Goal: Information Seeking & Learning: Learn about a topic

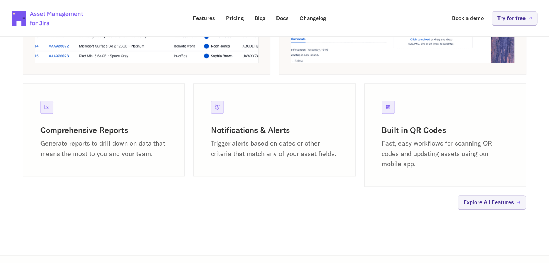
scroll to position [658, 0]
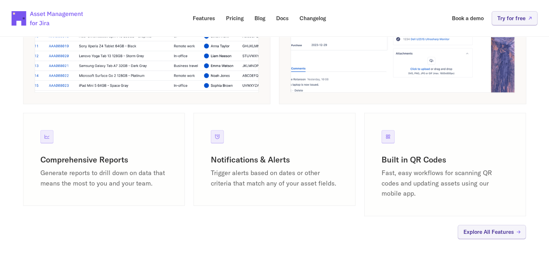
click at [417, 182] on p "Fast, easy workflows for scanning QR codes and updating assets using our mobile…" at bounding box center [445, 183] width 127 height 31
click at [432, 190] on p "Fast, easy workflows for scanning QR codes and updating assets using our mobile…" at bounding box center [445, 183] width 127 height 31
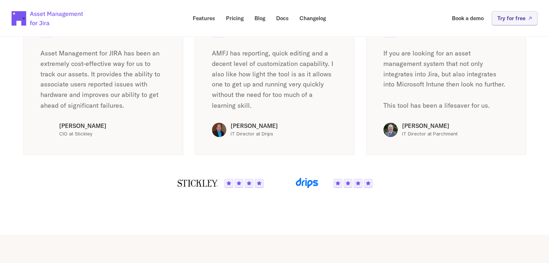
scroll to position [1271, 0]
click at [215, 16] on link "Features" at bounding box center [204, 18] width 32 height 14
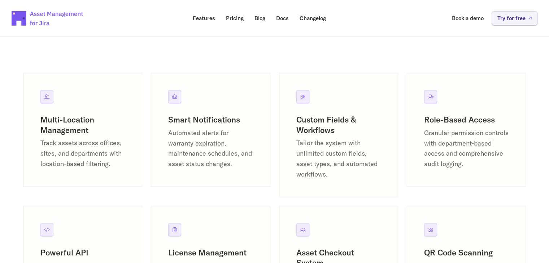
scroll to position [836, 0]
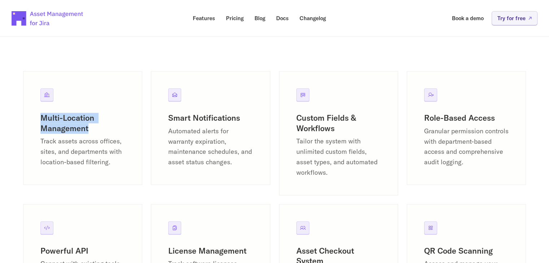
drag, startPoint x: 91, startPoint y: 125, endPoint x: 35, endPoint y: 118, distance: 56.7
click at [35, 118] on div "Multi-Location Management Track assets across offices, sites, and departments w…" at bounding box center [82, 128] width 119 height 114
click at [95, 131] on h3 "Multi-Location Management" at bounding box center [82, 123] width 84 height 21
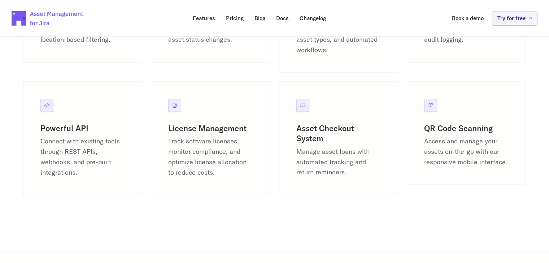
scroll to position [962, 0]
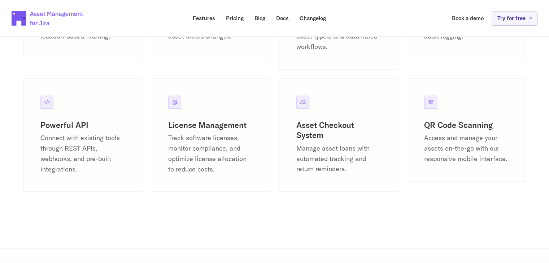
drag, startPoint x: 98, startPoint y: 189, endPoint x: 42, endPoint y: 130, distance: 81.4
click at [42, 130] on div "Powerful API Connect with existing tools through REST APIs, webhooks, and pre-b…" at bounding box center [82, 135] width 119 height 114
click at [110, 153] on p "Connect with existing tools through REST APIs, webhooks, and pre-built integrat…" at bounding box center [82, 154] width 84 height 42
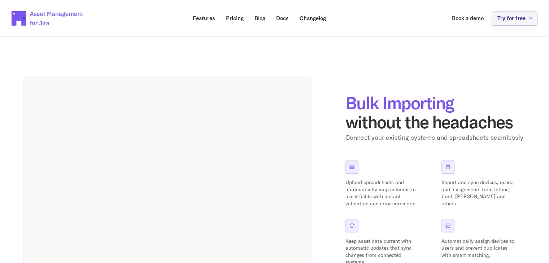
scroll to position [307, 0]
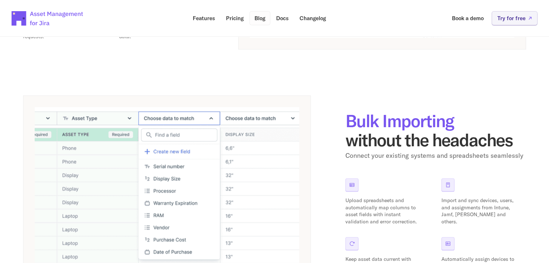
click at [262, 22] on link "Blog" at bounding box center [259, 18] width 21 height 14
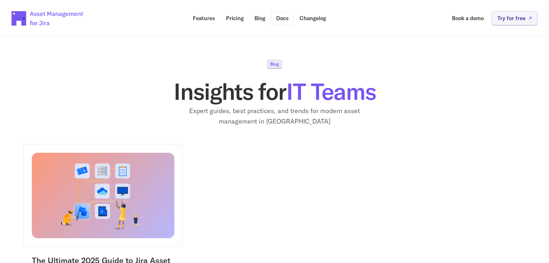
click at [283, 21] on p "Docs" at bounding box center [282, 18] width 13 height 5
click at [224, 18] on link "Pricing" at bounding box center [235, 18] width 28 height 14
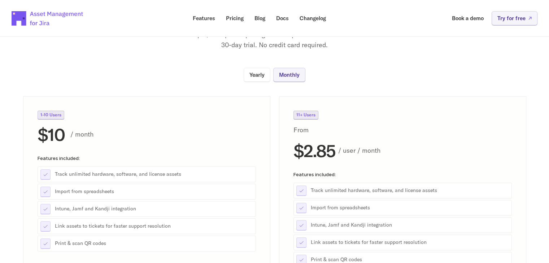
scroll to position [59, 0]
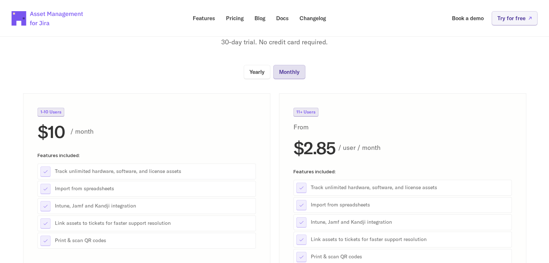
click at [295, 77] on link "Monthly" at bounding box center [289, 72] width 32 height 14
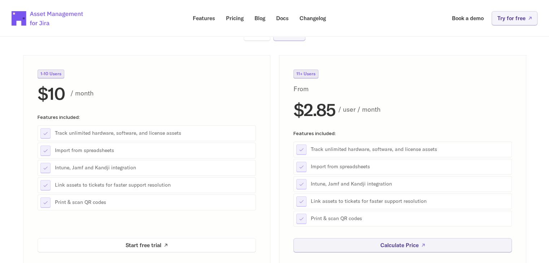
scroll to position [97, 0]
click at [311, 114] on h2 "$2.85" at bounding box center [314, 110] width 42 height 19
click at [356, 111] on p "/ user / month" at bounding box center [425, 110] width 174 height 10
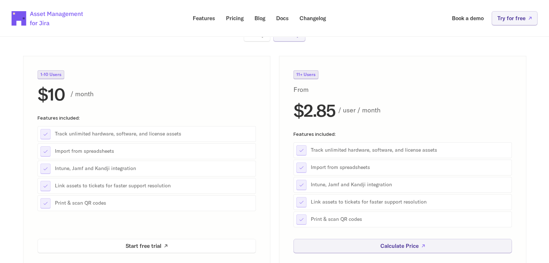
click at [378, 113] on p "/ user / month" at bounding box center [425, 110] width 174 height 10
drag, startPoint x: 335, startPoint y: 109, endPoint x: 305, endPoint y: 108, distance: 30.0
click at [305, 108] on h2 "$2.85" at bounding box center [314, 110] width 42 height 19
copy h2 "2.85"
click at [58, 96] on h2 "$10" at bounding box center [51, 94] width 27 height 19
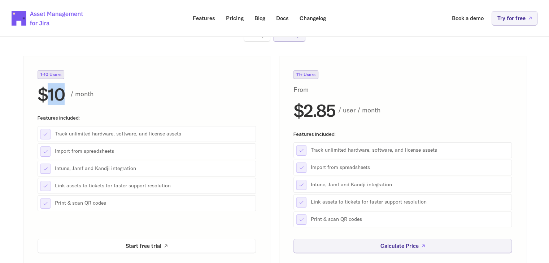
click at [58, 96] on h2 "$10" at bounding box center [51, 94] width 27 height 19
click at [101, 91] on p "/ month" at bounding box center [163, 94] width 186 height 10
click at [306, 110] on h2 "$2.85" at bounding box center [314, 110] width 42 height 19
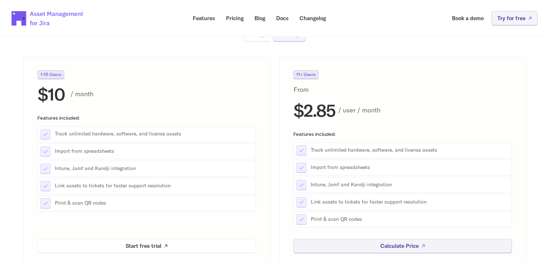
click at [405, 116] on div "$2.85 / user / month" at bounding box center [402, 110] width 218 height 19
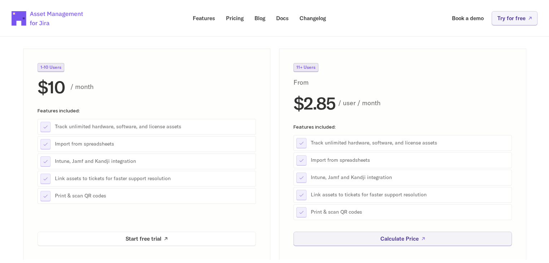
scroll to position [106, 0]
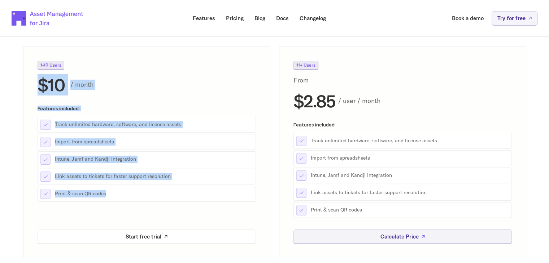
drag, startPoint x: 122, startPoint y: 194, endPoint x: 40, endPoint y: 85, distance: 136.6
click at [40, 85] on div "1-10 Users $10 / month Features included: Track unlimited hardware, software, a…" at bounding box center [147, 139] width 218 height 157
click at [134, 82] on p "/ month" at bounding box center [163, 85] width 186 height 10
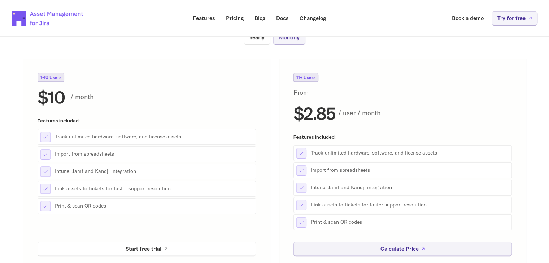
scroll to position [93, 0]
drag, startPoint x: 101, startPoint y: 99, endPoint x: 37, endPoint y: 96, distance: 63.6
click at [37, 96] on div "1-10 Users $10 / month Features included: Track unlimited hardware, software, a…" at bounding box center [146, 165] width 247 height 212
click at [141, 80] on div "1-10 Users $10 / month" at bounding box center [147, 91] width 218 height 34
click at [57, 100] on h2 "$10" at bounding box center [51, 97] width 27 height 19
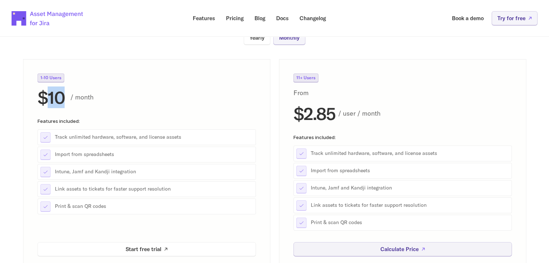
click at [57, 100] on h2 "$10" at bounding box center [51, 97] width 27 height 19
click at [120, 96] on p "/ month" at bounding box center [163, 97] width 186 height 10
click at [54, 96] on h2 "$10" at bounding box center [51, 97] width 27 height 19
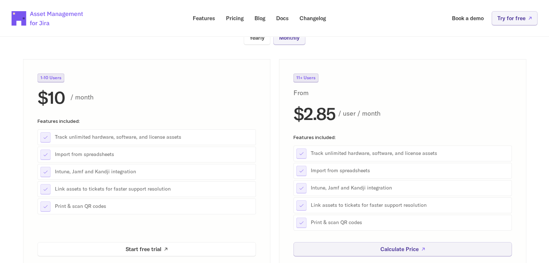
click at [112, 96] on p "/ month" at bounding box center [163, 97] width 186 height 10
drag, startPoint x: 96, startPoint y: 96, endPoint x: 38, endPoint y: 93, distance: 58.5
click at [38, 93] on div "$10 / month" at bounding box center [147, 97] width 218 height 19
click at [108, 100] on p "/ month" at bounding box center [163, 97] width 186 height 10
drag, startPoint x: 108, startPoint y: 100, endPoint x: 30, endPoint y: 83, distance: 79.8
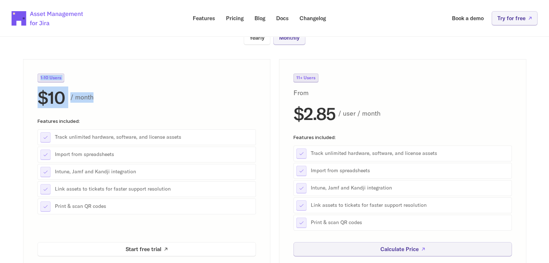
click at [30, 83] on div "1-10 Users $10 / month Features included: Track unlimited hardware, software, a…" at bounding box center [146, 165] width 247 height 212
click at [116, 86] on div "1-10 Users $10 / month" at bounding box center [147, 91] width 218 height 34
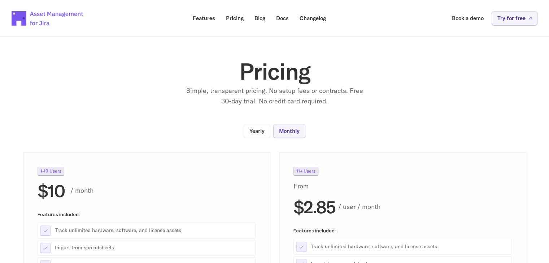
scroll to position [1, 0]
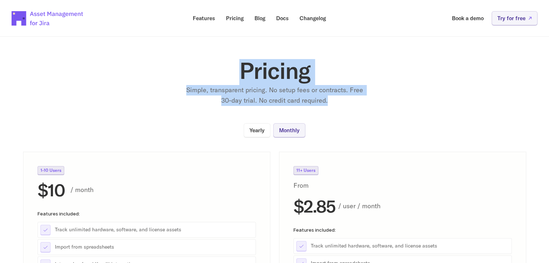
drag, startPoint x: 334, startPoint y: 99, endPoint x: 222, endPoint y: 61, distance: 117.9
click at [222, 61] on div "Pricing Simple, transparent pricing. No setup fees or contracts. Free 30-day tr…" at bounding box center [274, 82] width 289 height 47
click at [355, 98] on p "Simple, transparent pricing. No setup fees or contracts. Free 30-day trial. No …" at bounding box center [274, 95] width 180 height 21
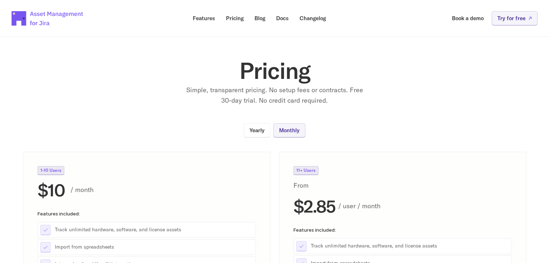
drag, startPoint x: 355, startPoint y: 98, endPoint x: 340, endPoint y: 100, distance: 15.3
click at [340, 100] on p "Simple, transparent pricing. No setup fees or contracts. Free 30-day trial. No …" at bounding box center [274, 95] width 180 height 21
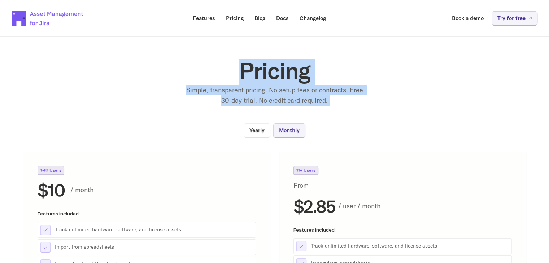
drag, startPoint x: 340, startPoint y: 100, endPoint x: 255, endPoint y: 62, distance: 93.1
click at [255, 62] on div "Pricing Simple, transparent pricing. No setup fees or contracts. Free 30-day tr…" at bounding box center [274, 82] width 289 height 47
click at [359, 102] on p "Simple, transparent pricing. No setup fees or contracts. Free 30-day trial. No …" at bounding box center [274, 95] width 180 height 21
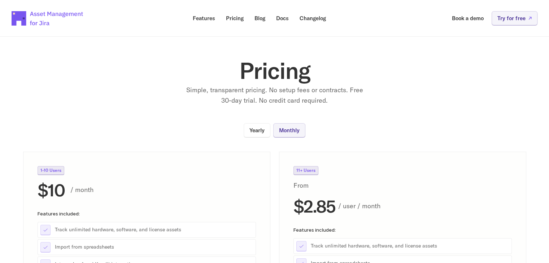
click at [359, 102] on p "Simple, transparent pricing. No setup fees or contracts. Free 30-day trial. No …" at bounding box center [274, 95] width 180 height 21
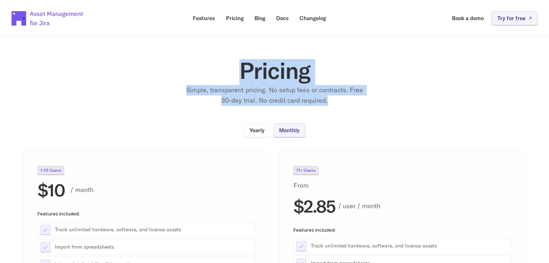
drag, startPoint x: 359, startPoint y: 102, endPoint x: 225, endPoint y: 65, distance: 139.5
click at [225, 65] on div "Pricing Simple, transparent pricing. No setup fees or contracts. Free 30-day tr…" at bounding box center [274, 82] width 289 height 47
click at [318, 84] on div "Pricing Simple, transparent pricing. No setup fees or contracts. Free 30-day tr…" at bounding box center [274, 82] width 289 height 47
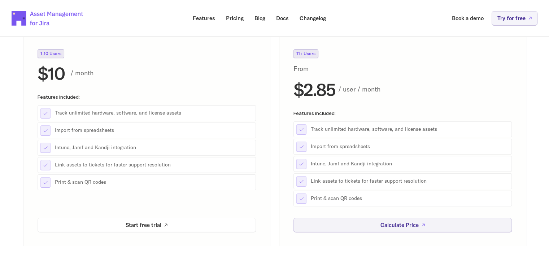
scroll to position [104, 0]
